Goal: Information Seeking & Learning: Learn about a topic

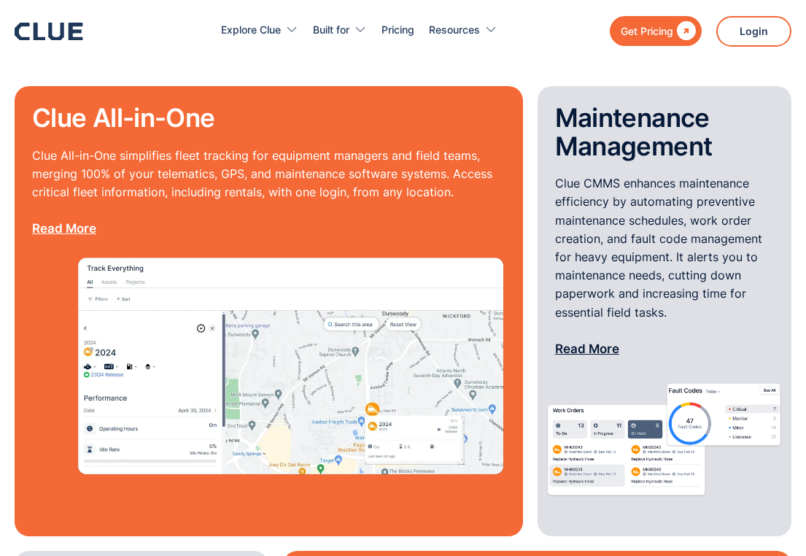
scroll to position [1256, 0]
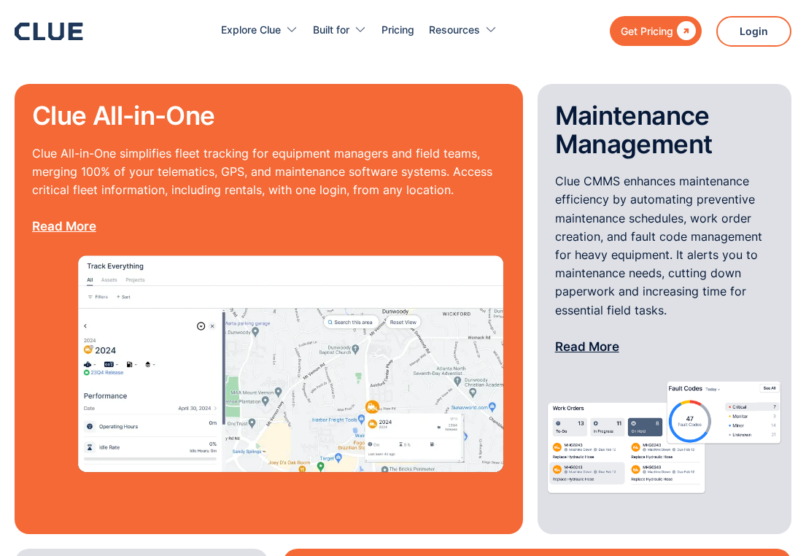
click at [246, 158] on p "Clue All-in-One simplifies fleet tracking for equipment managers and field team…" at bounding box center [269, 190] width 474 height 92
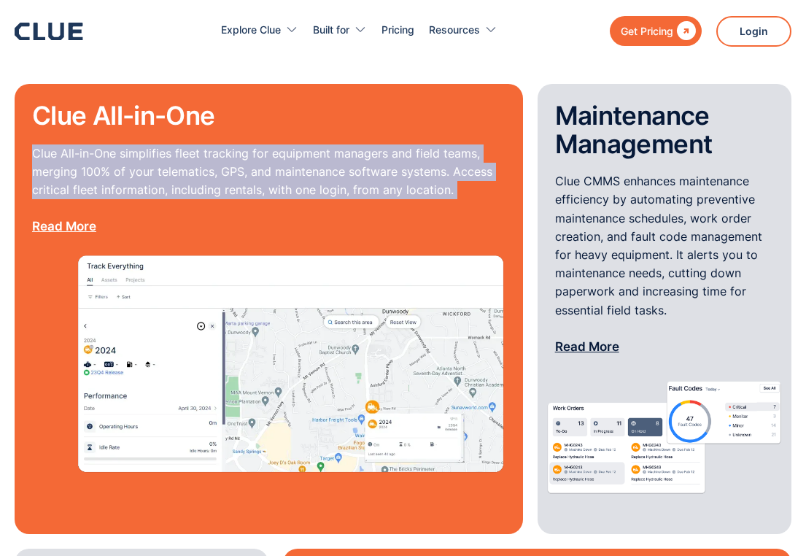
click at [246, 158] on p "Clue All-in-One simplifies fleet tracking for equipment managers and field team…" at bounding box center [269, 190] width 474 height 92
copy p "Clue All-in-One simplifies fleet tracking for equipment managers and field team…"
click at [63, 219] on link "Read More" at bounding box center [64, 226] width 64 height 15
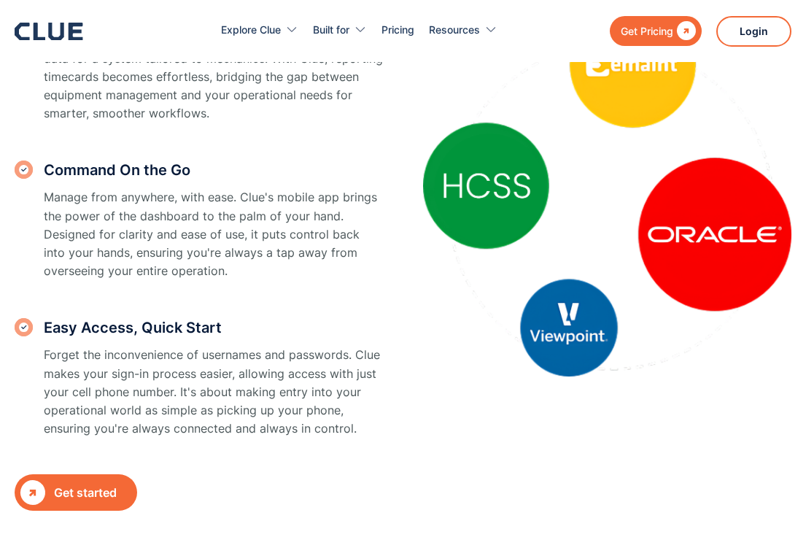
scroll to position [1755, 0]
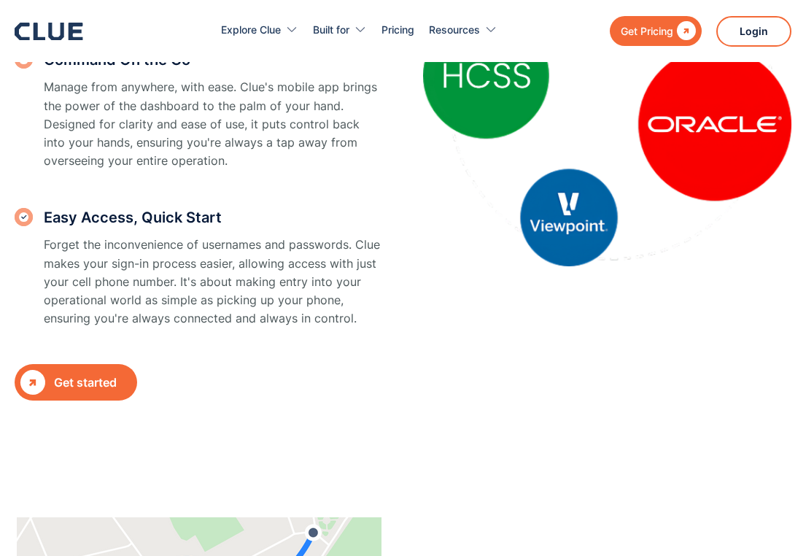
click at [132, 261] on p "Forget the inconvenience of usernames and passwords. Clue makes your sign-in pr…" at bounding box center [213, 282] width 339 height 92
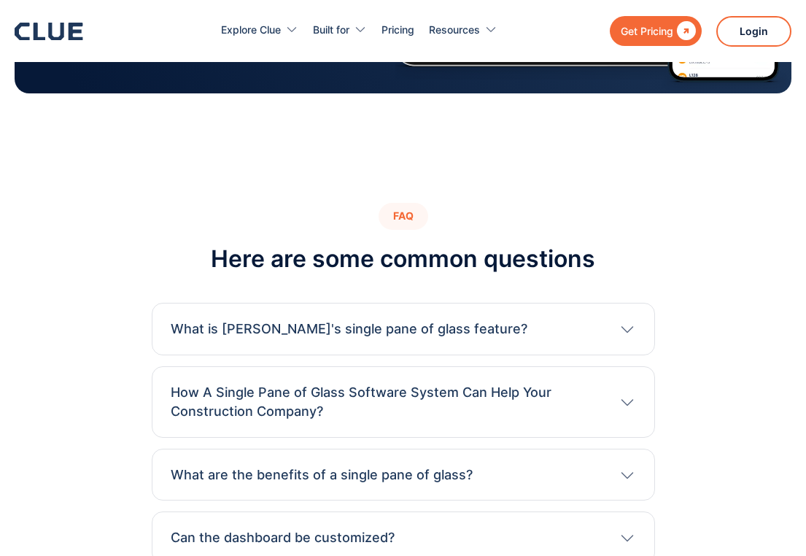
scroll to position [3391, 0]
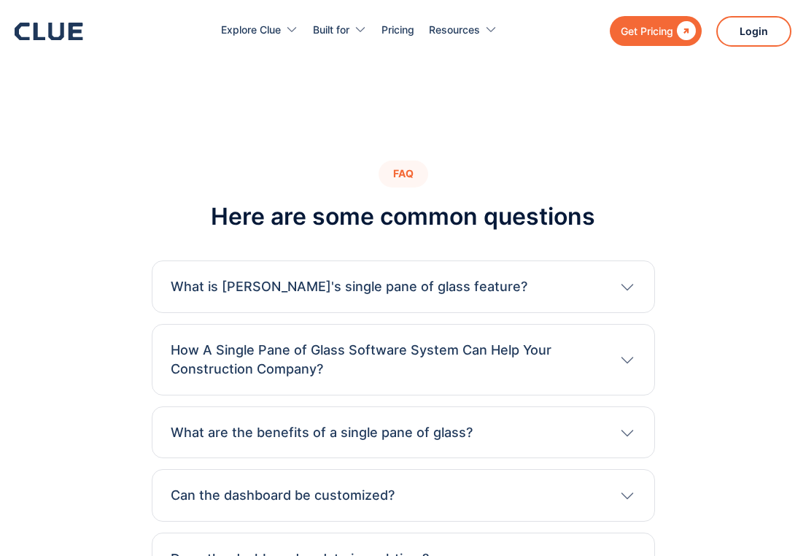
click at [205, 285] on h3 "What is [PERSON_NAME]'s single pane of glass feature?" at bounding box center [349, 286] width 357 height 19
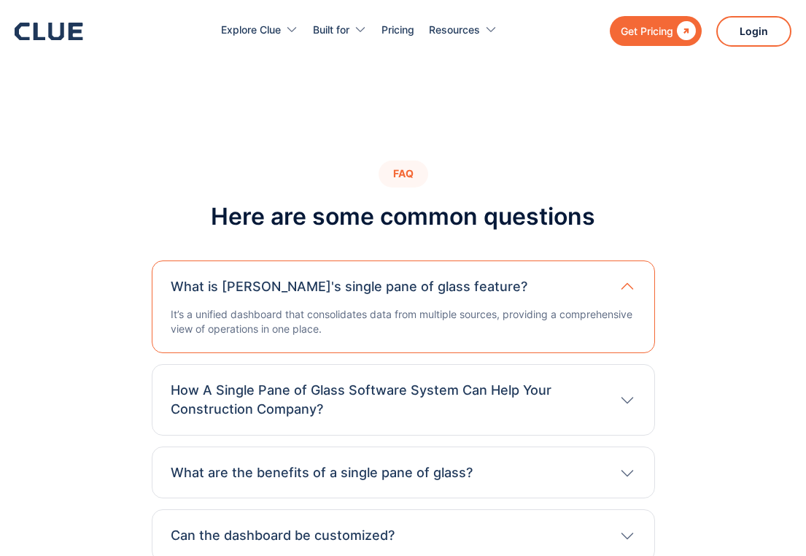
click at [205, 285] on h3 "What is [PERSON_NAME]'s single pane of glass feature?" at bounding box center [349, 286] width 357 height 19
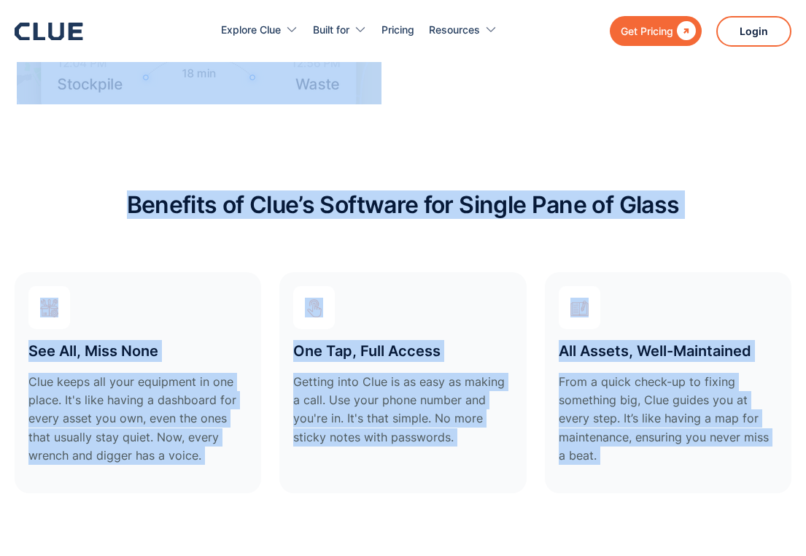
scroll to position [2579, 0]
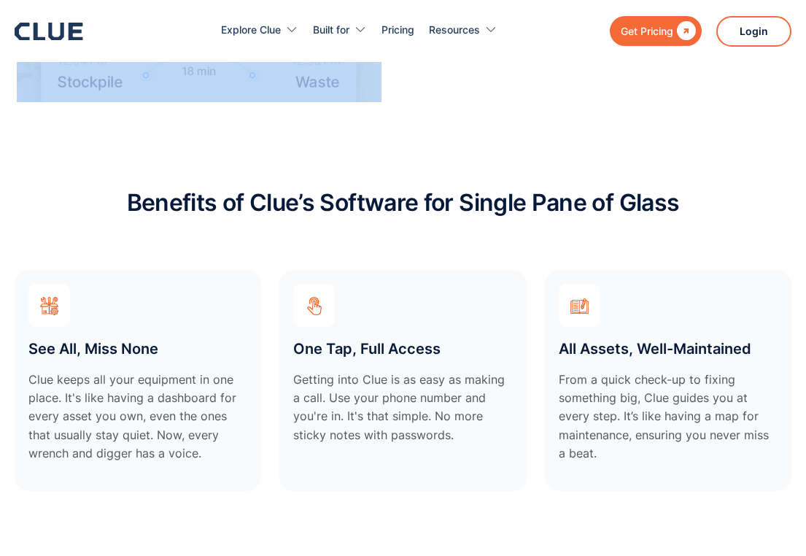
drag, startPoint x: 20, startPoint y: 180, endPoint x: 710, endPoint y: 137, distance: 691.6
click at [710, 137] on body "Get Pricing  Explore Clue Solutions Tailored solutions for your construction e…" at bounding box center [403, 210] width 806 height 5579
copy body "Lorem, Ipsu, dol Sit: Ametc Adipiscin eli Seddo ei Tem Incid ut Labo Etdolor Ma…"
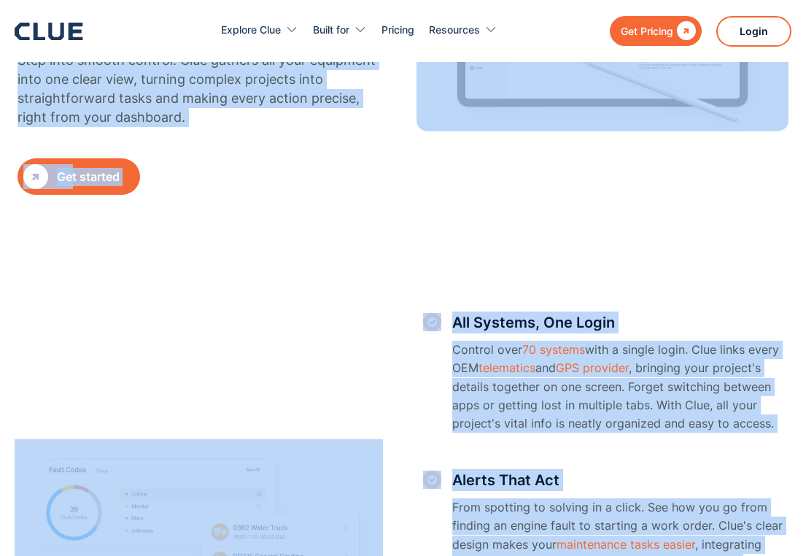
scroll to position [388, 0]
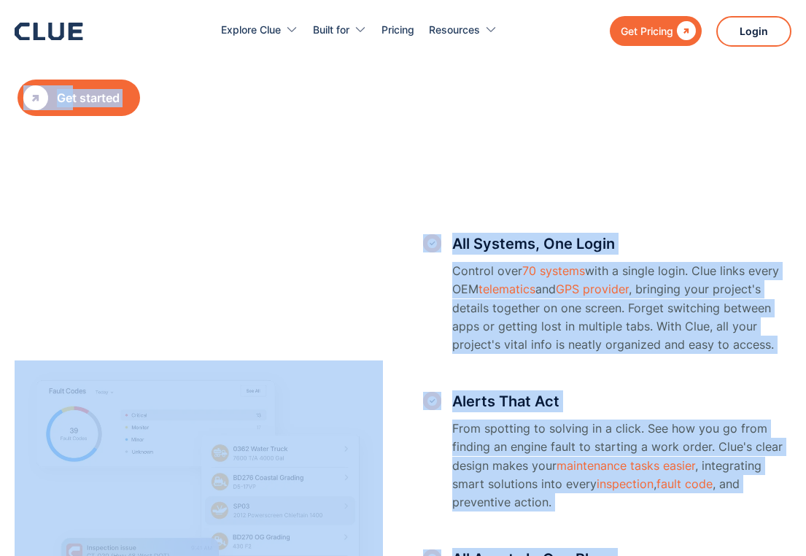
click at [457, 251] on h3 "All Systems, One Login" at bounding box center [621, 244] width 339 height 22
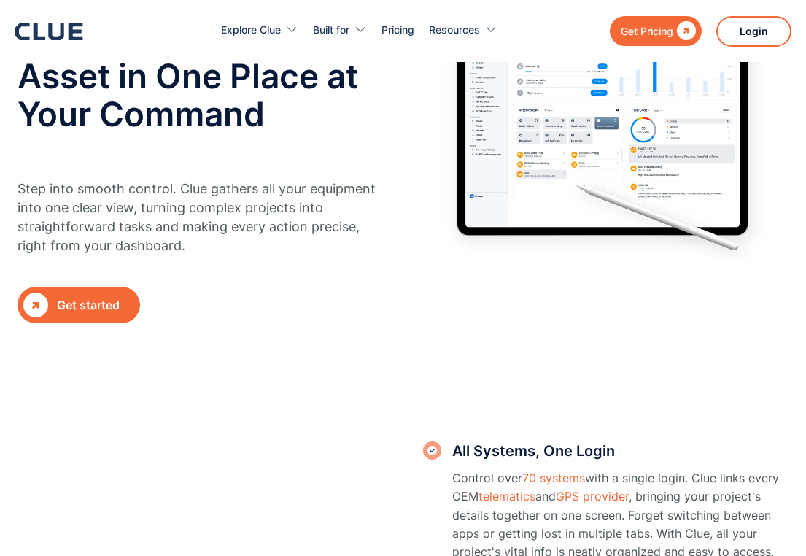
scroll to position [0, 0]
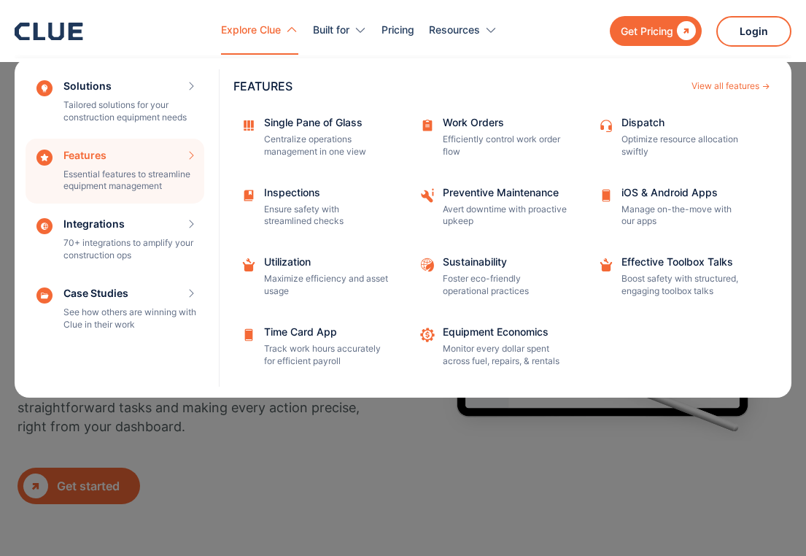
click at [90, 181] on div "Features Essential features to streamline equipment management Features View al…" at bounding box center [115, 172] width 179 height 66
click at [188, 171] on div "Features Essential features to streamline equipment management Features View al…" at bounding box center [115, 172] width 179 height 66
click at [196, 155] on div "Features Essential features to streamline equipment management Features View al…" at bounding box center [115, 172] width 179 height 66
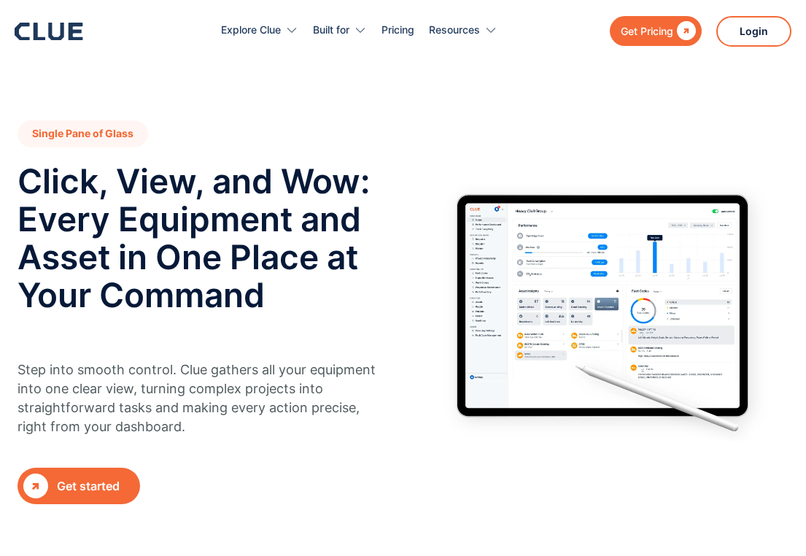
click at [48, 32] on icon at bounding box center [55, 32] width 15 height 18
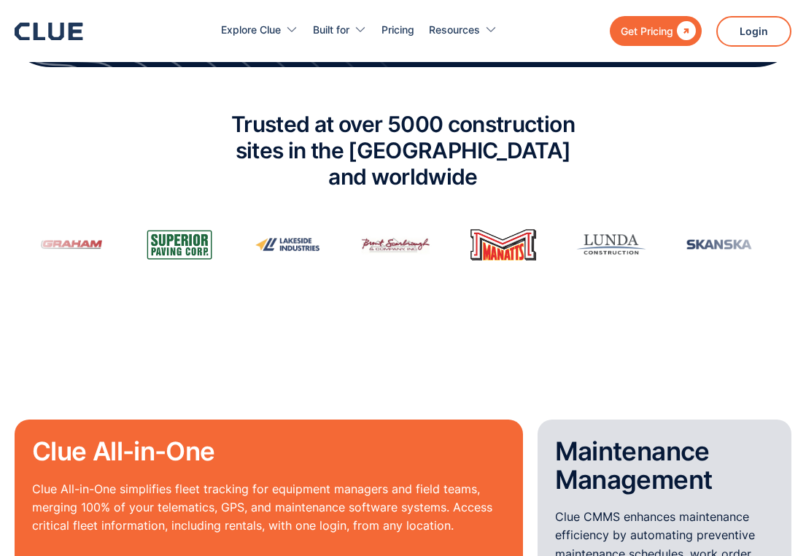
scroll to position [1081, 0]
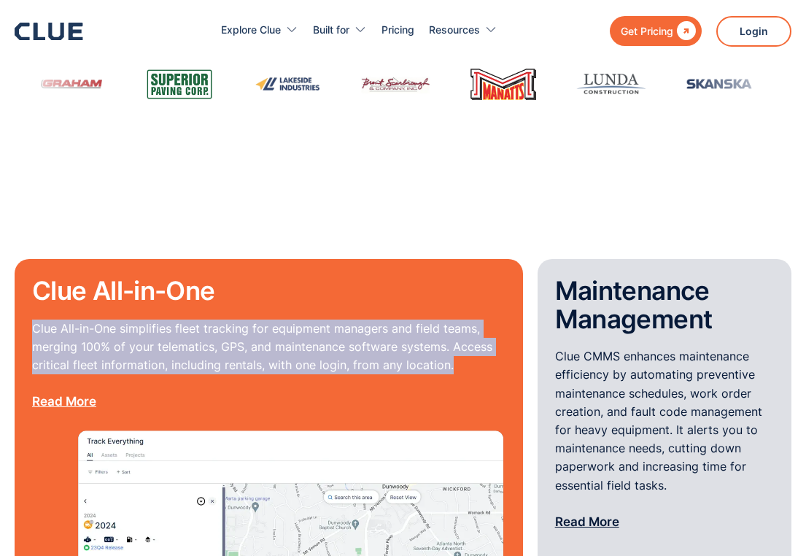
drag, startPoint x: 26, startPoint y: 298, endPoint x: 485, endPoint y: 339, distance: 460.8
click at [485, 339] on div "Clue All-in-One Clue All-in-One simplifies fleet tracking for equipment manager…" at bounding box center [269, 484] width 509 height 450
copy p "Clue All-in-One simplifies fleet tracking for equipment managers and field team…"
